Goal: Information Seeking & Learning: Learn about a topic

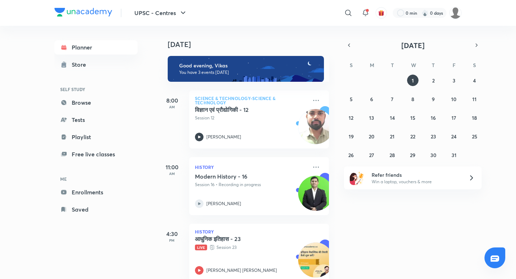
scroll to position [14, 0]
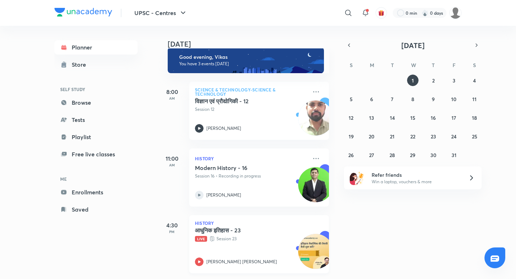
click at [200, 260] on icon at bounding box center [199, 261] width 3 height 3
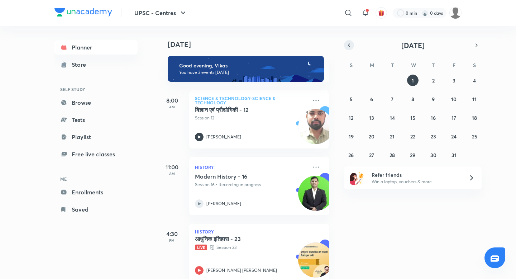
click at [349, 44] on icon "button" at bounding box center [349, 45] width 6 height 6
click at [391, 154] on abbr "30" at bounding box center [393, 155] width 6 height 7
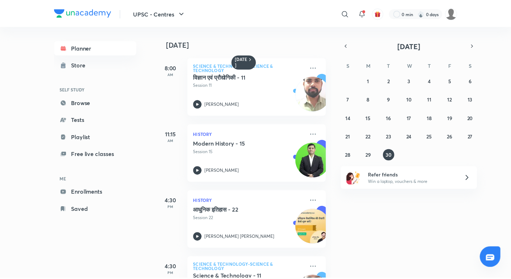
scroll to position [48, 0]
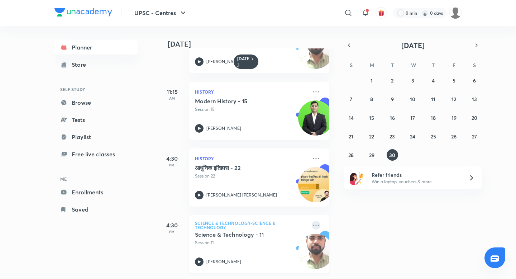
click at [312, 221] on icon at bounding box center [316, 225] width 9 height 9
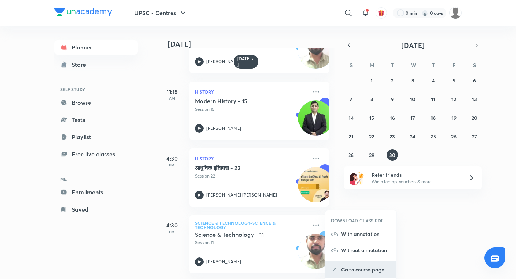
click at [350, 269] on p "Go to course page" at bounding box center [365, 270] width 49 height 8
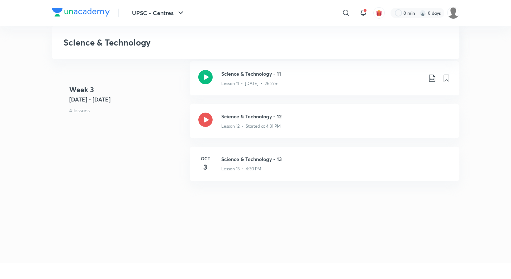
scroll to position [755, 0]
click at [248, 119] on div "Lesson 12 • Started at 4:31 PM" at bounding box center [336, 123] width 230 height 9
